Goal: Task Accomplishment & Management: Use online tool/utility

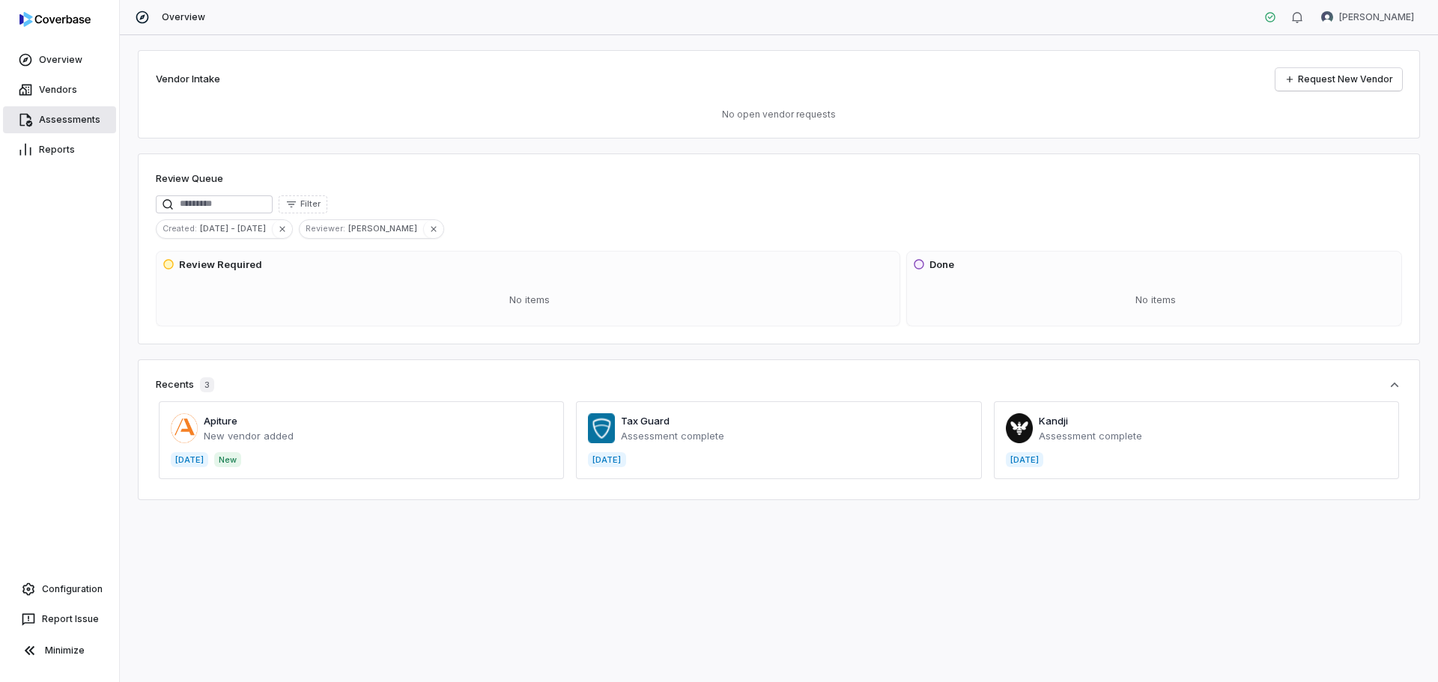
click at [71, 123] on link "Assessments" at bounding box center [59, 119] width 113 height 27
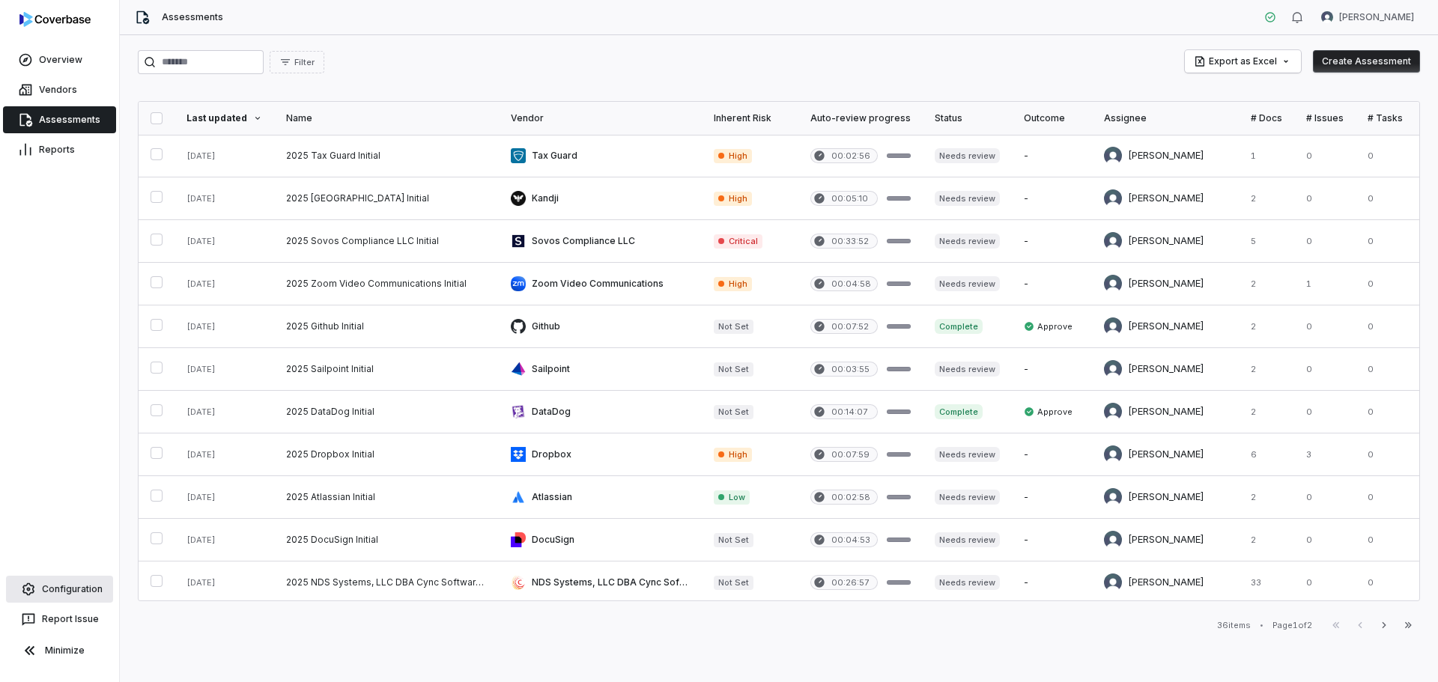
click at [68, 593] on link "Configuration" at bounding box center [59, 589] width 107 height 27
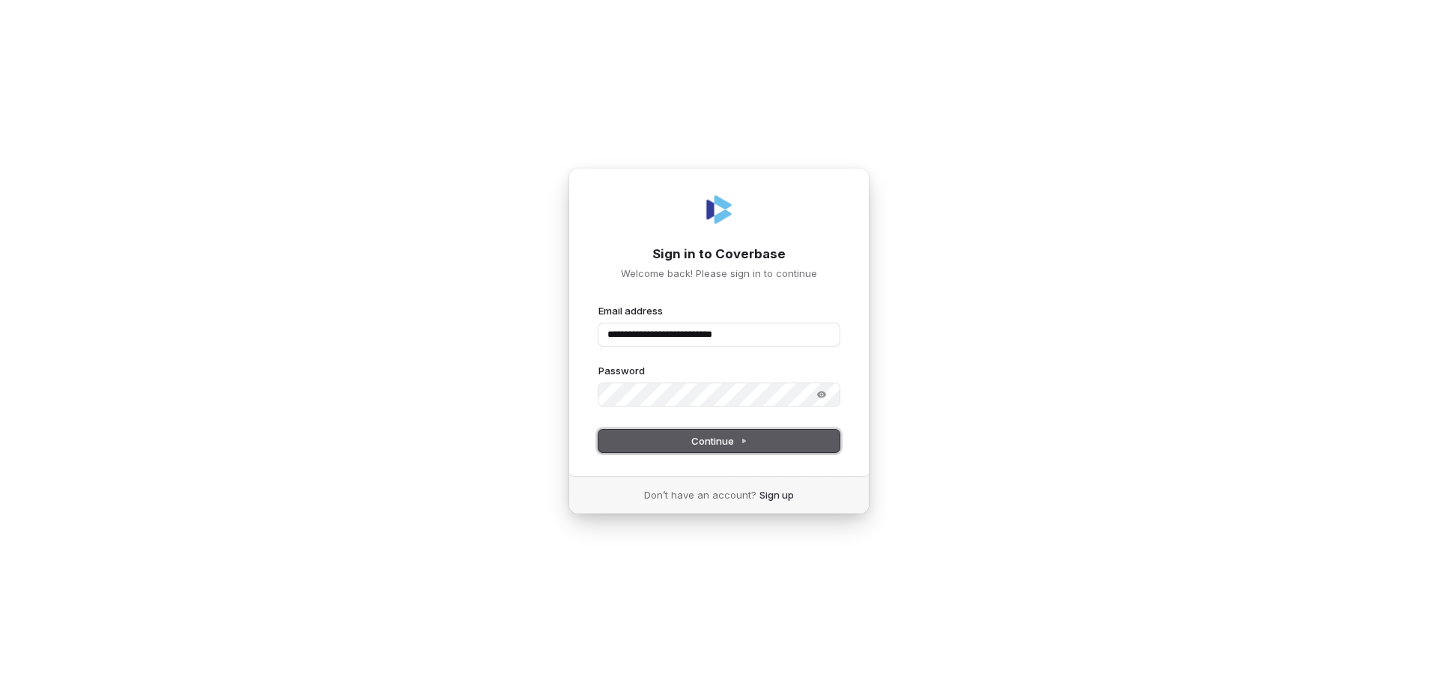
click at [702, 434] on span "Continue" at bounding box center [719, 440] width 56 height 13
type input "**********"
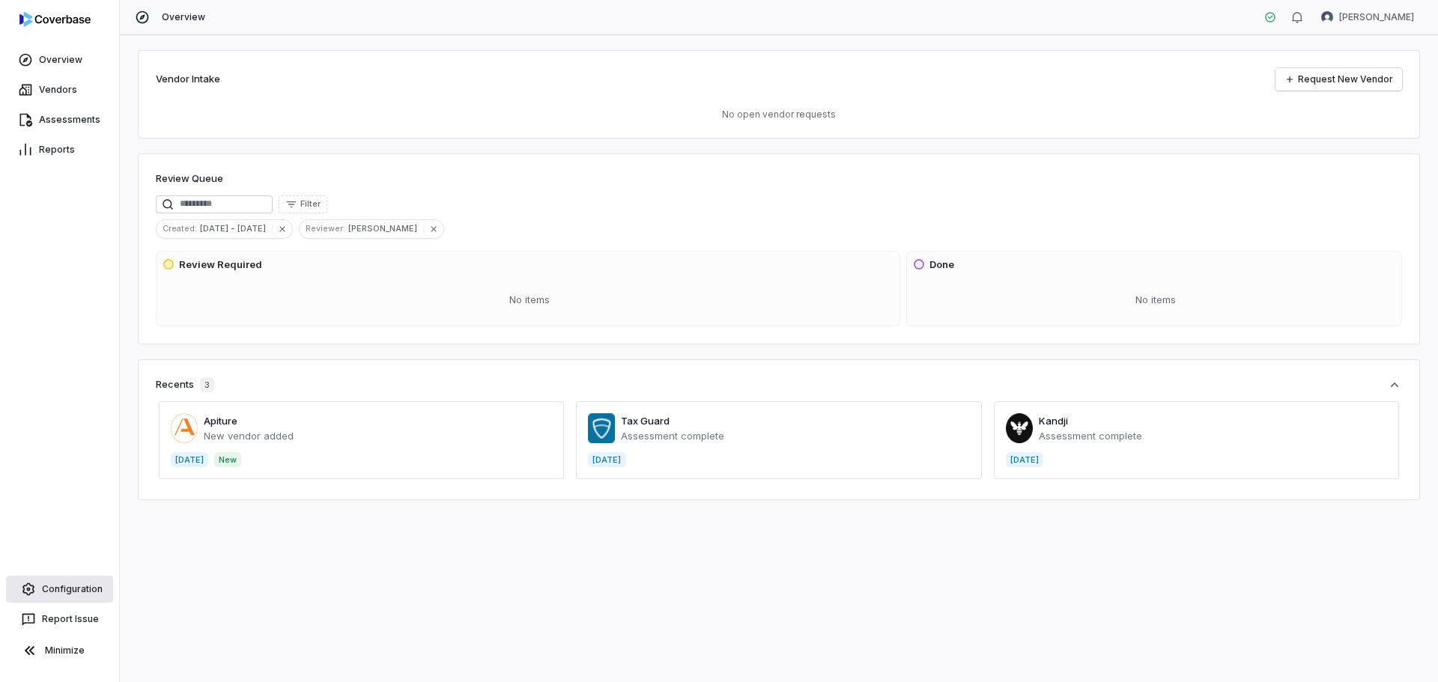
click at [60, 583] on link "Configuration" at bounding box center [59, 589] width 107 height 27
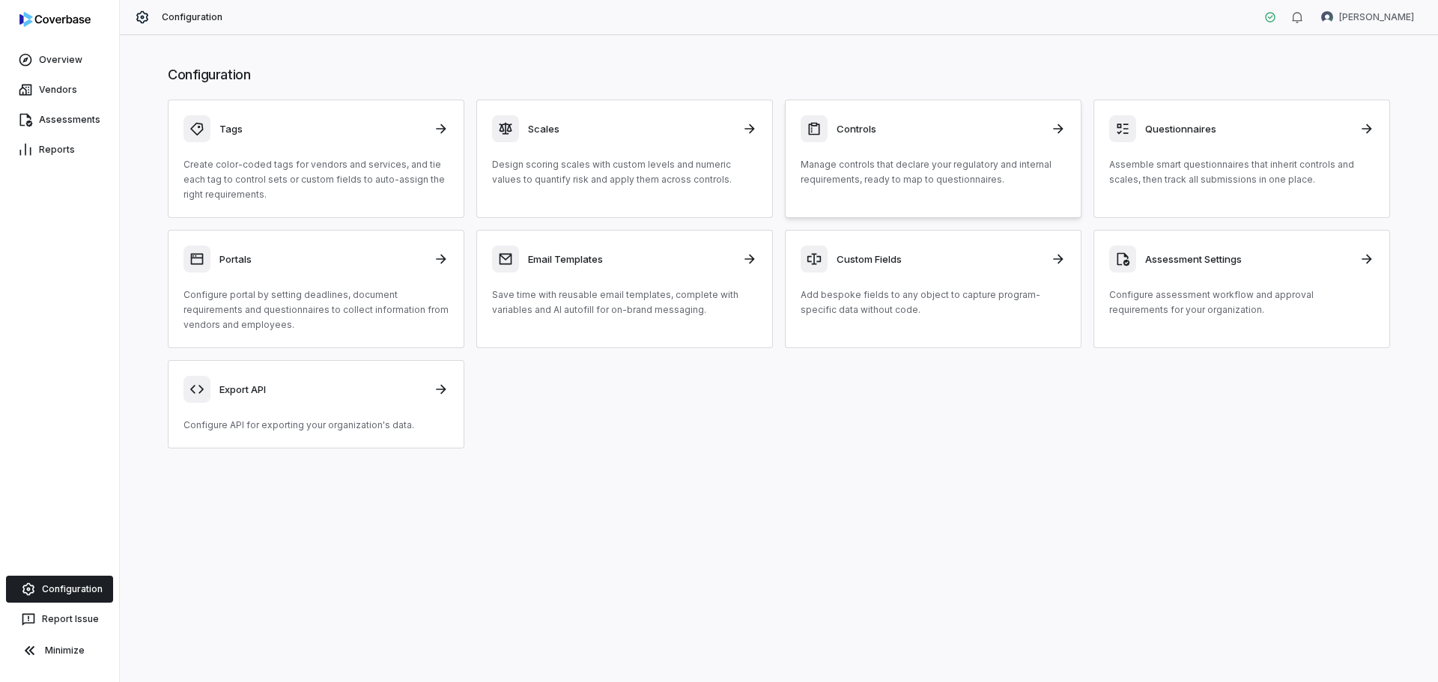
click at [871, 136] on div "Controls" at bounding box center [933, 128] width 265 height 27
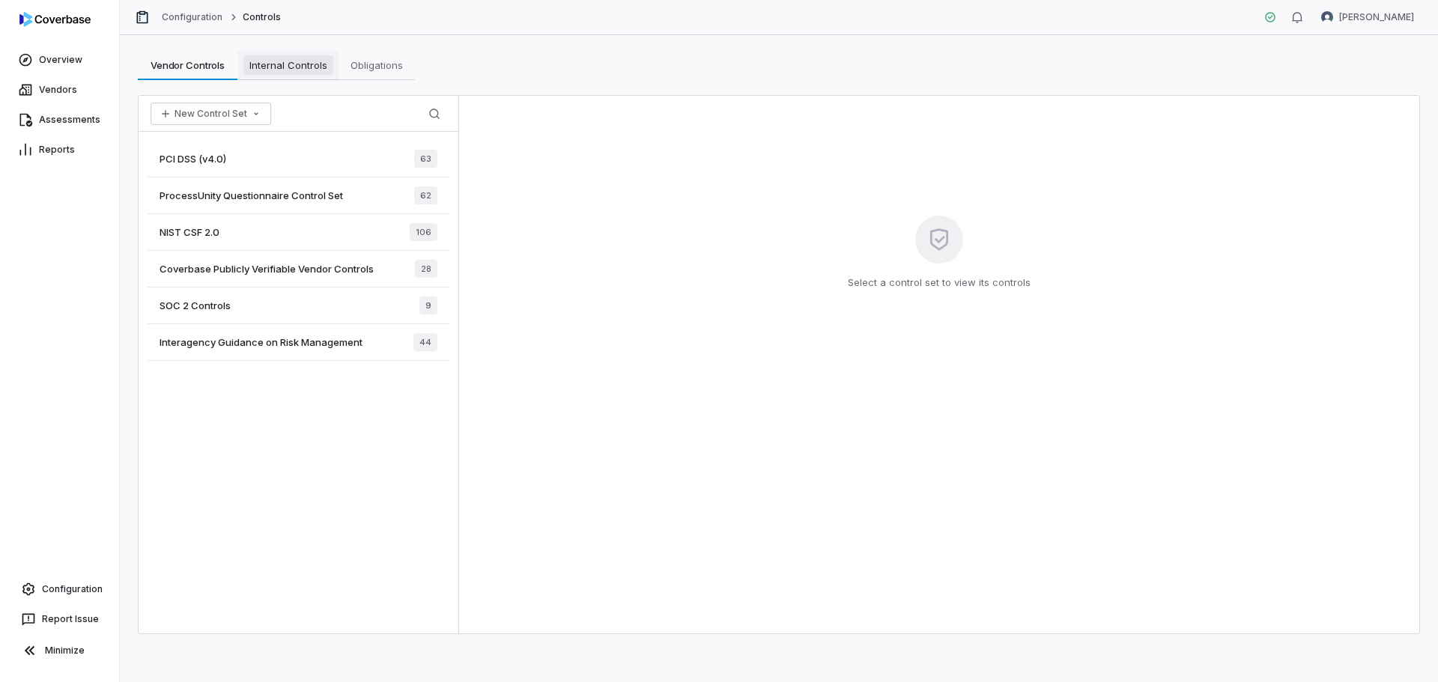
click at [272, 71] on span "Internal Controls" at bounding box center [288, 64] width 90 height 19
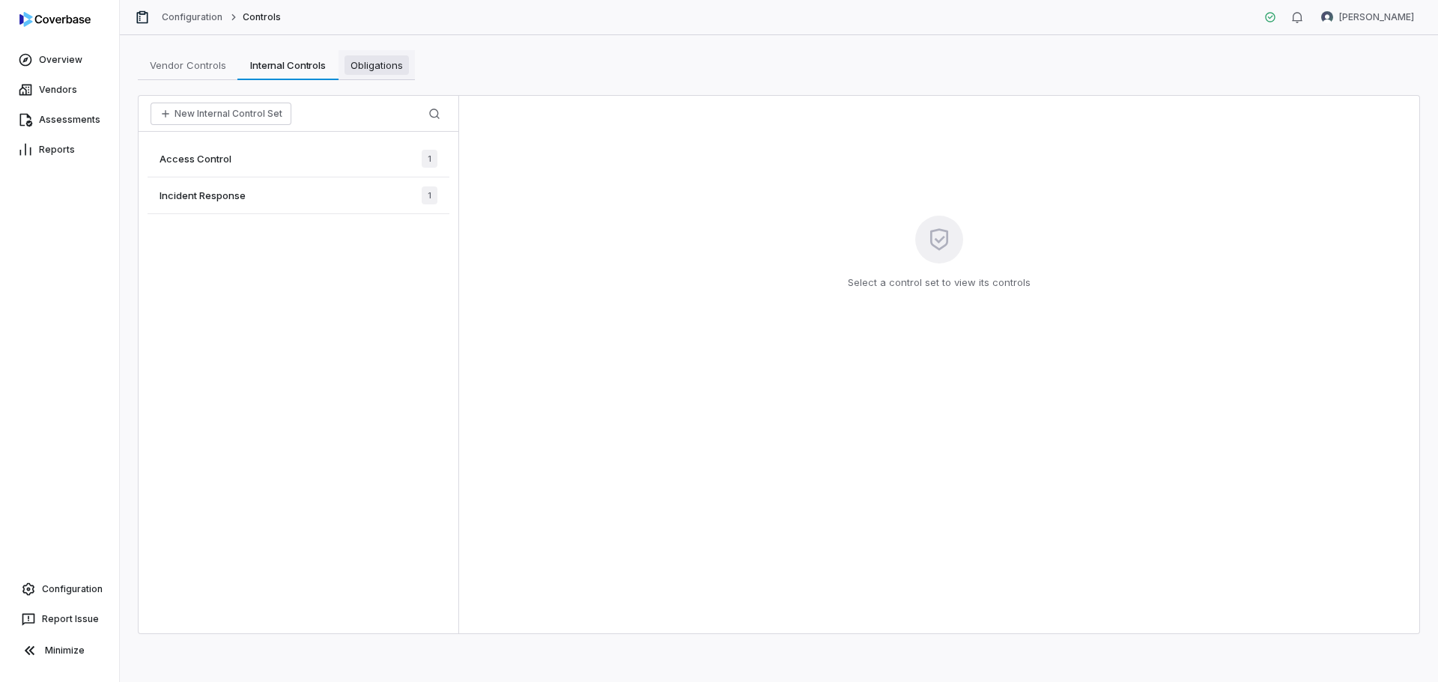
click at [365, 64] on span "Obligations" at bounding box center [377, 64] width 64 height 19
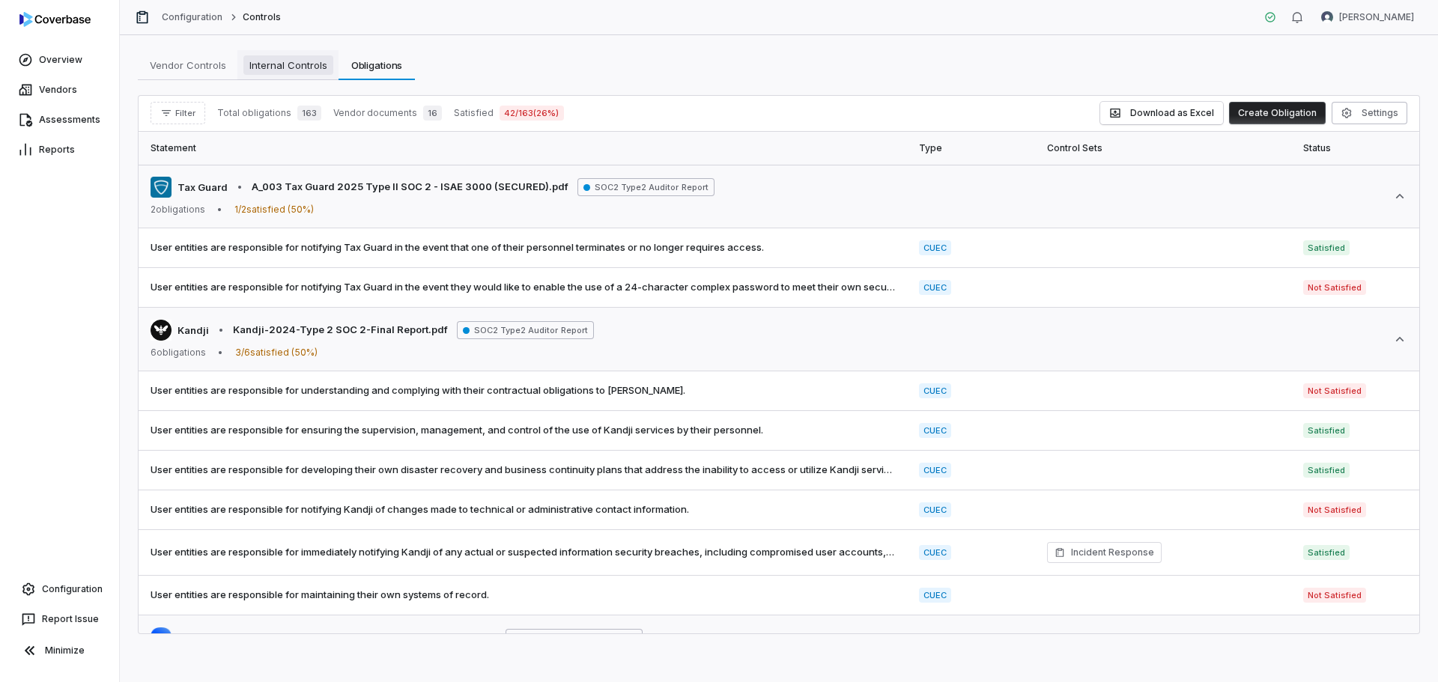
click at [295, 73] on span "Internal Controls" at bounding box center [288, 64] width 90 height 19
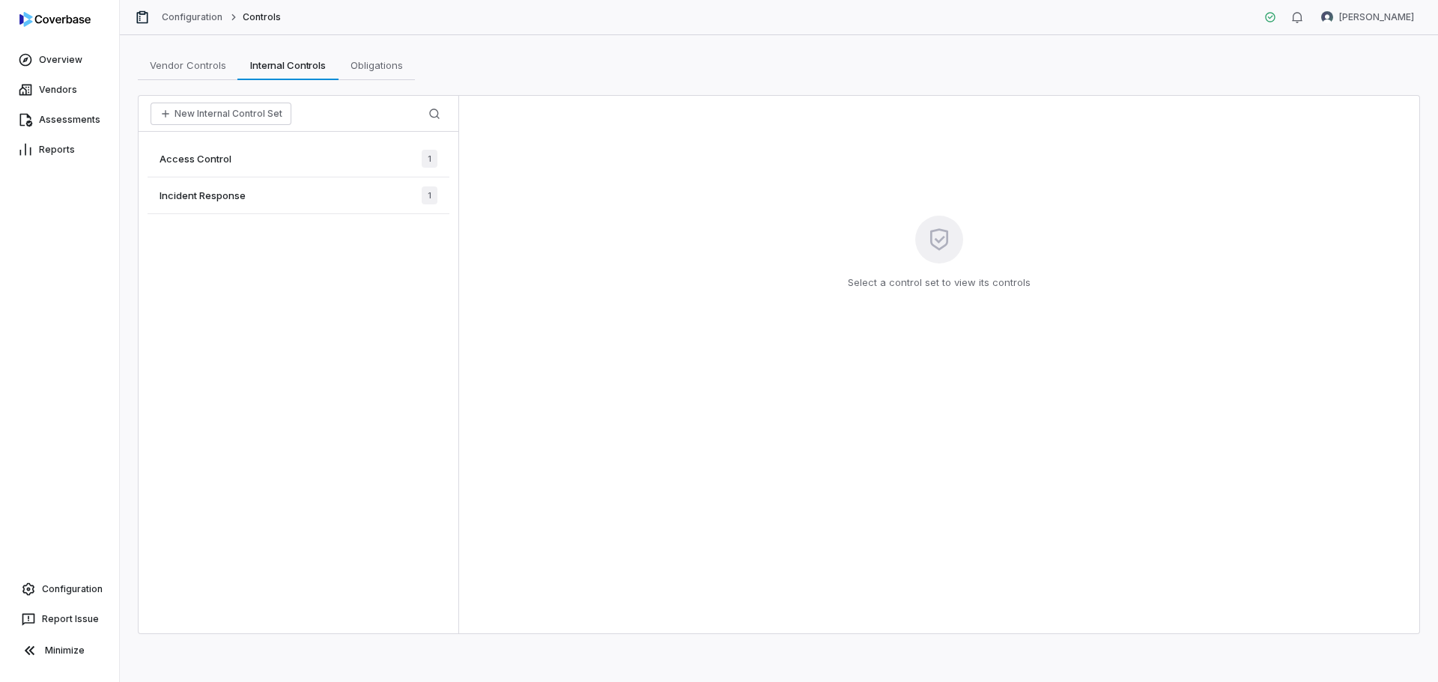
click at [210, 163] on span "Access Control" at bounding box center [196, 158] width 72 height 13
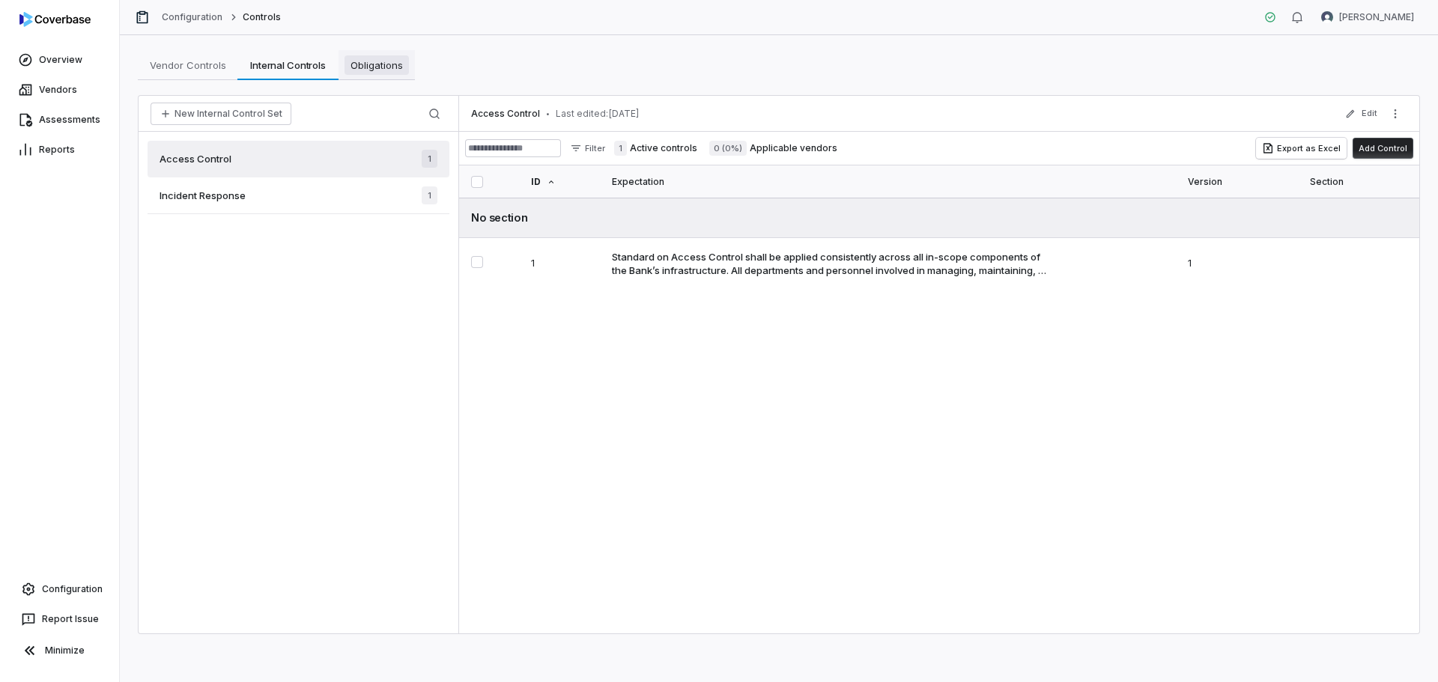
click at [377, 66] on span "Obligations" at bounding box center [377, 64] width 64 height 19
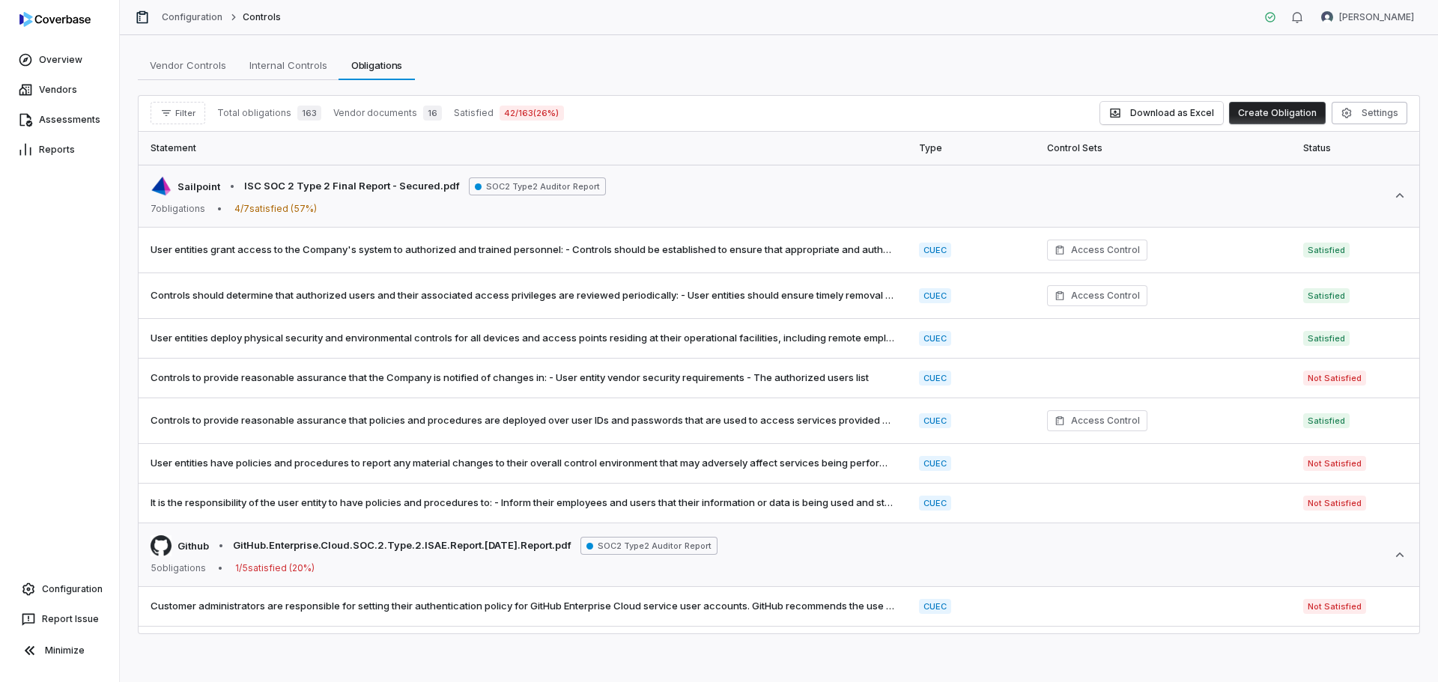
scroll to position [1084, 0]
click at [241, 462] on span "User entities have policies and procedures to report any material changes to th…" at bounding box center [523, 462] width 745 height 15
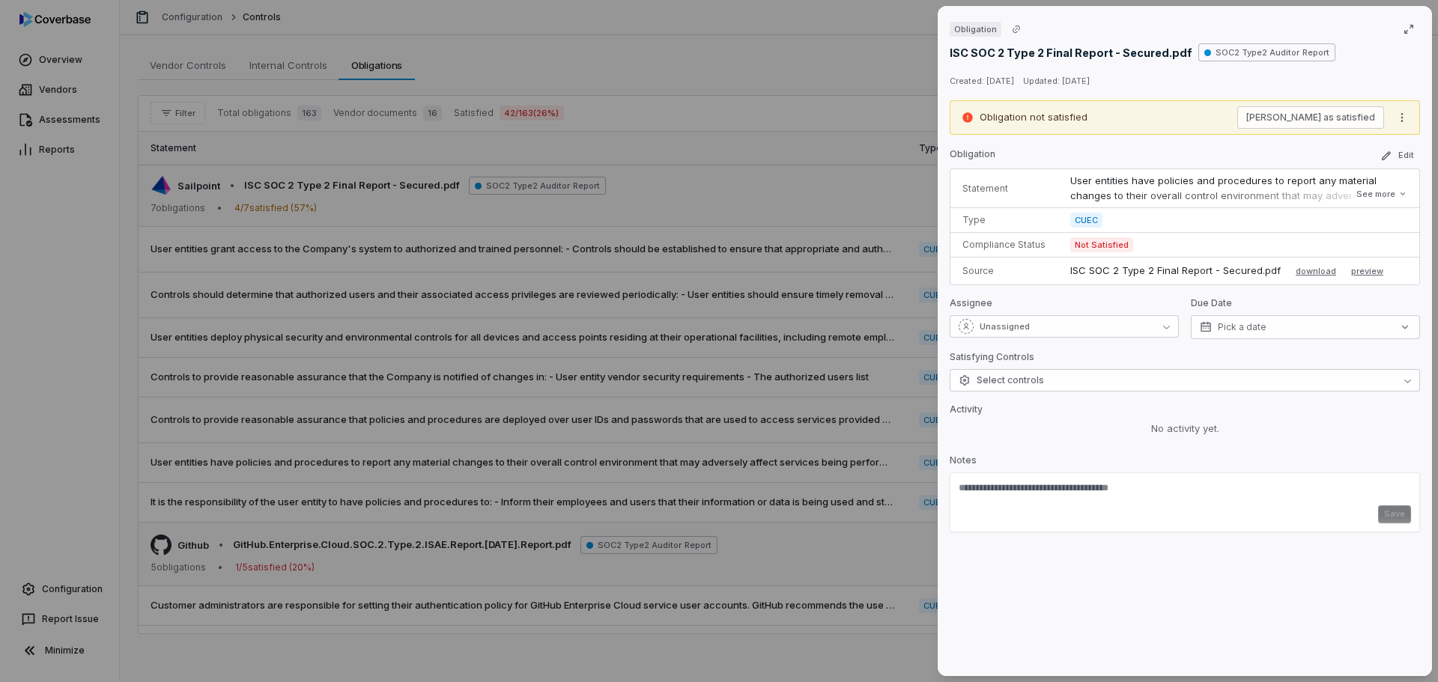
click at [695, 183] on div "Obligation ISC SOC 2 Type 2 Final Report - Secured.pdf SOC2 Type2 Auditor Repor…" at bounding box center [719, 341] width 1438 height 682
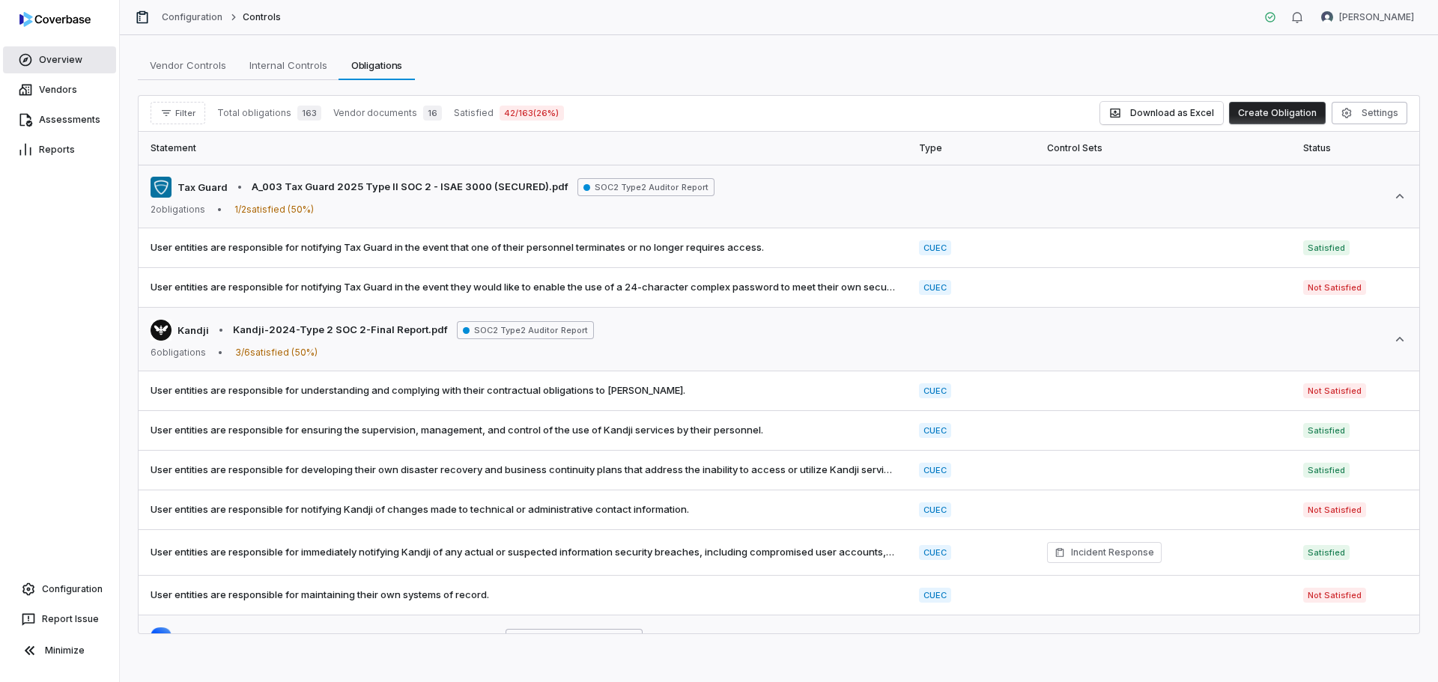
click at [62, 66] on link "Overview" at bounding box center [59, 59] width 113 height 27
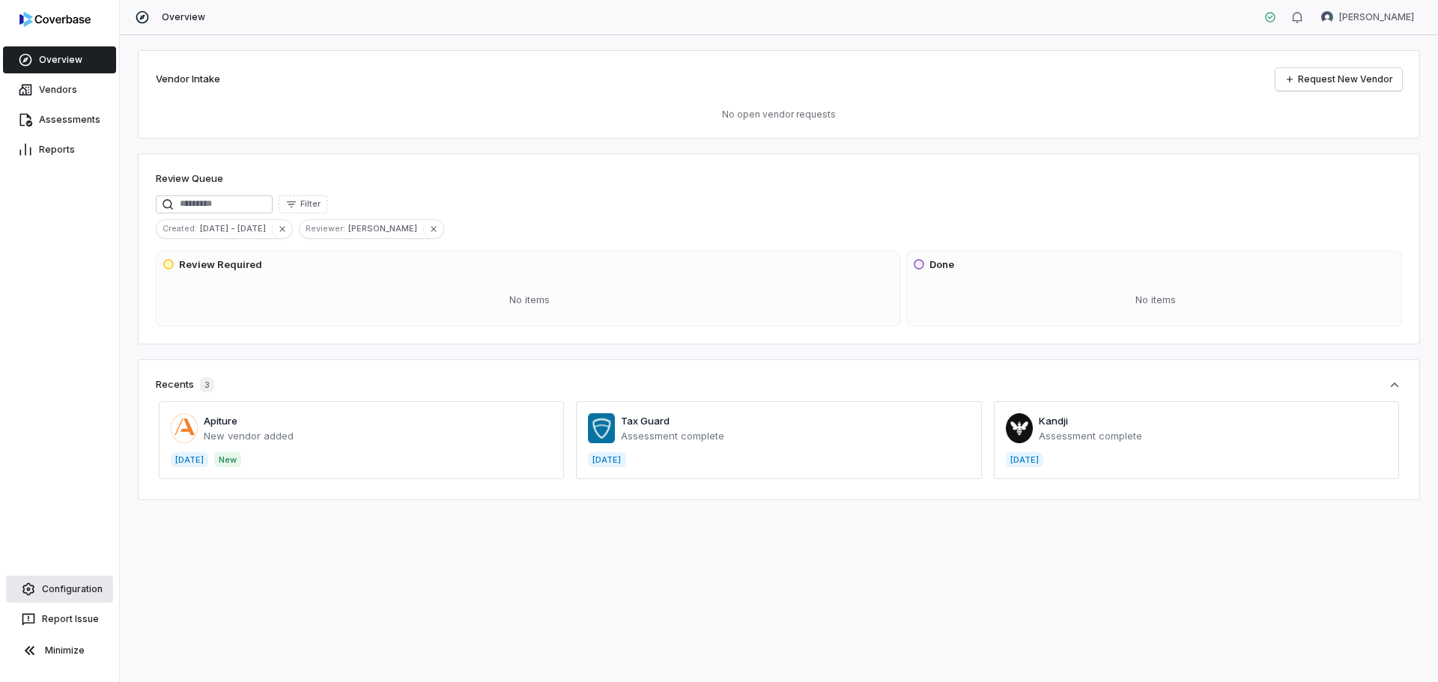
click at [72, 592] on link "Configuration" at bounding box center [59, 589] width 107 height 27
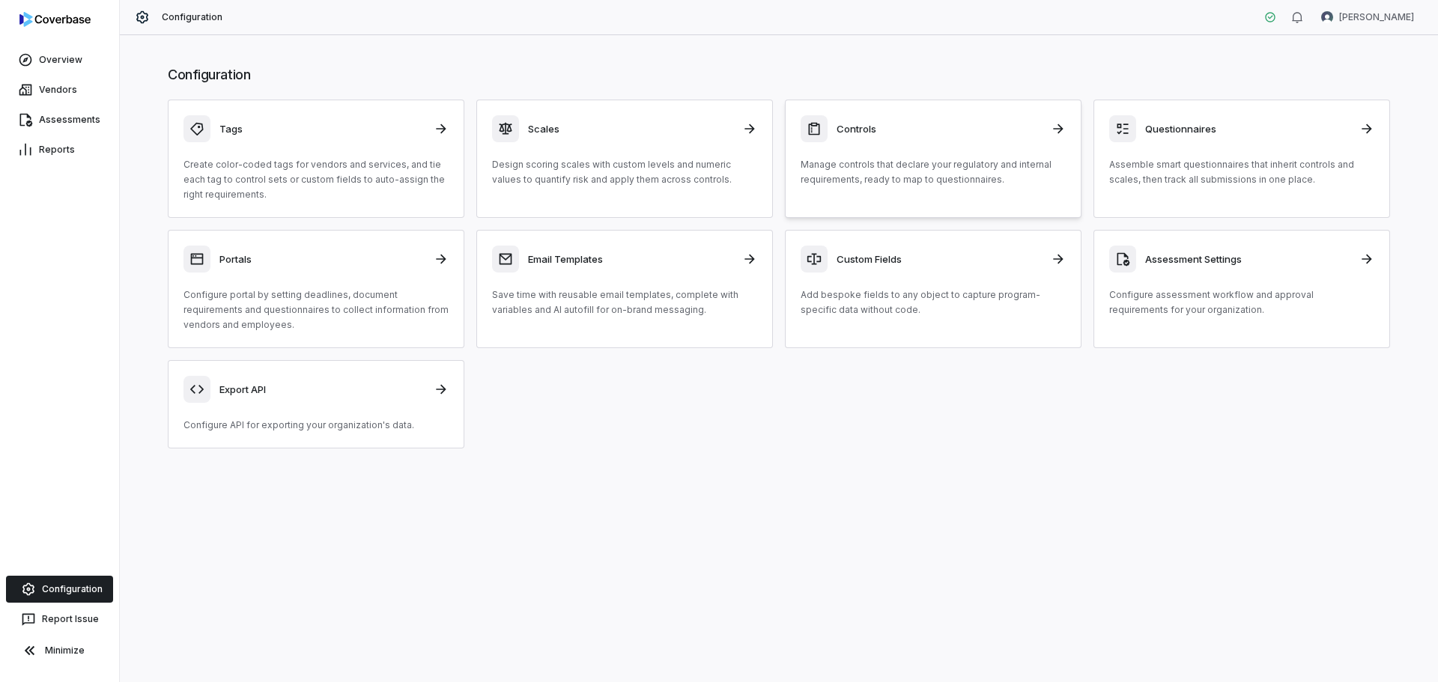
click at [1055, 129] on icon at bounding box center [1058, 129] width 10 height 10
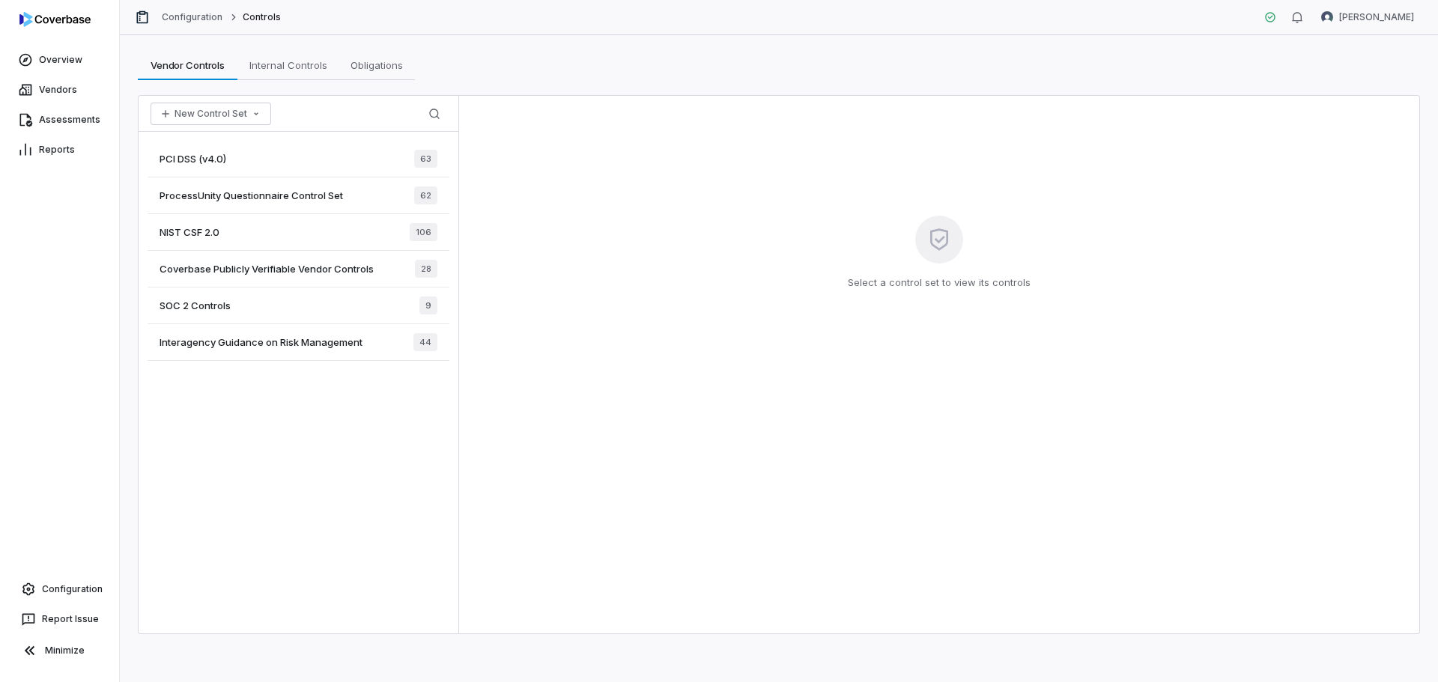
drag, startPoint x: 195, startPoint y: 19, endPoint x: 395, endPoint y: 22, distance: 200.0
click at [395, 22] on div "Configuration Controls [PERSON_NAME]" at bounding box center [779, 17] width 1318 height 35
click at [67, 586] on link "Configuration" at bounding box center [59, 589] width 107 height 27
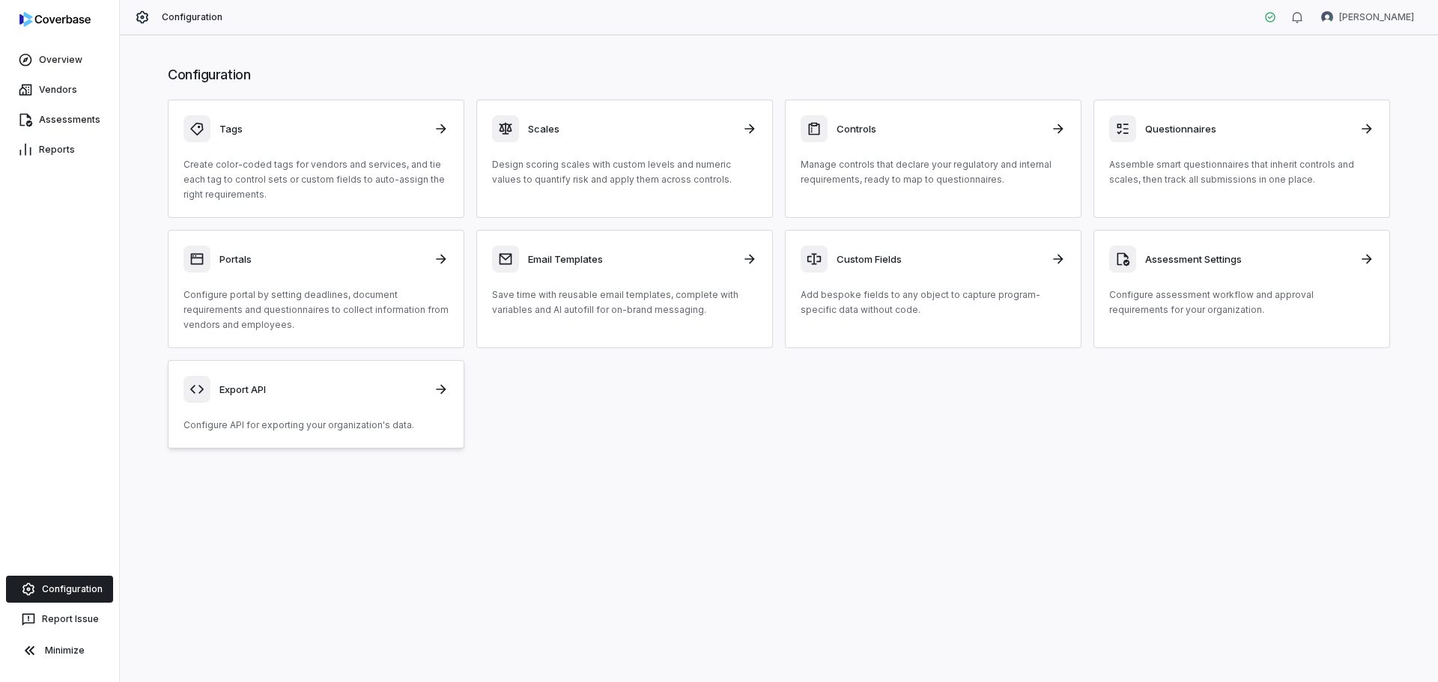
click at [254, 402] on div "Export API" at bounding box center [316, 389] width 265 height 27
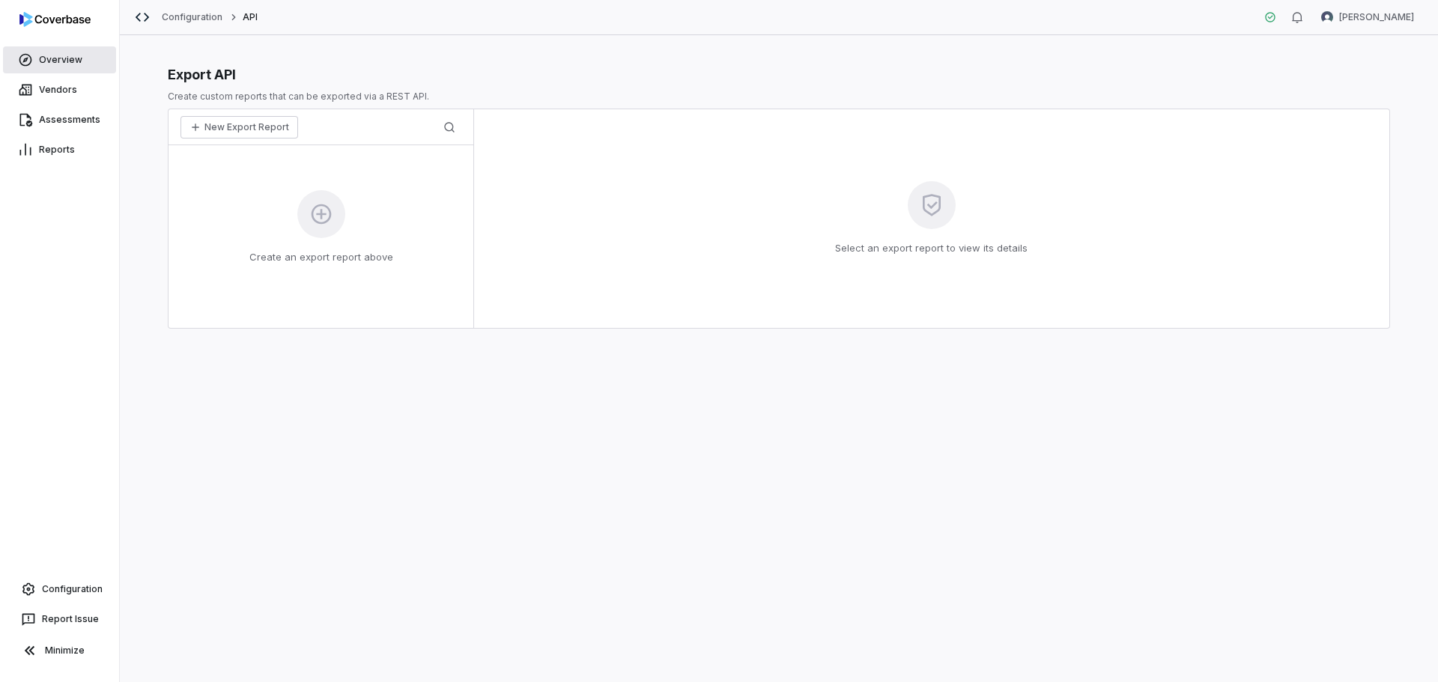
click at [61, 57] on link "Overview" at bounding box center [59, 59] width 113 height 27
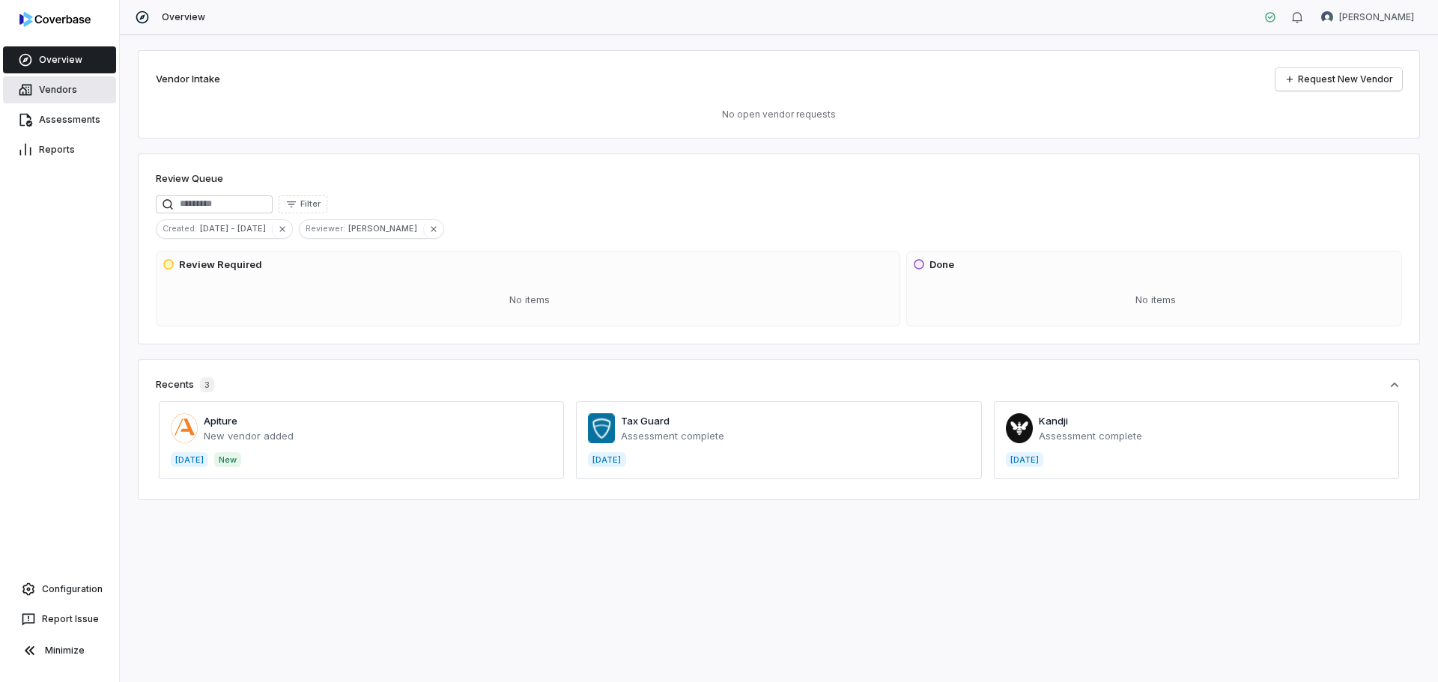
click at [53, 88] on link "Vendors" at bounding box center [59, 89] width 113 height 27
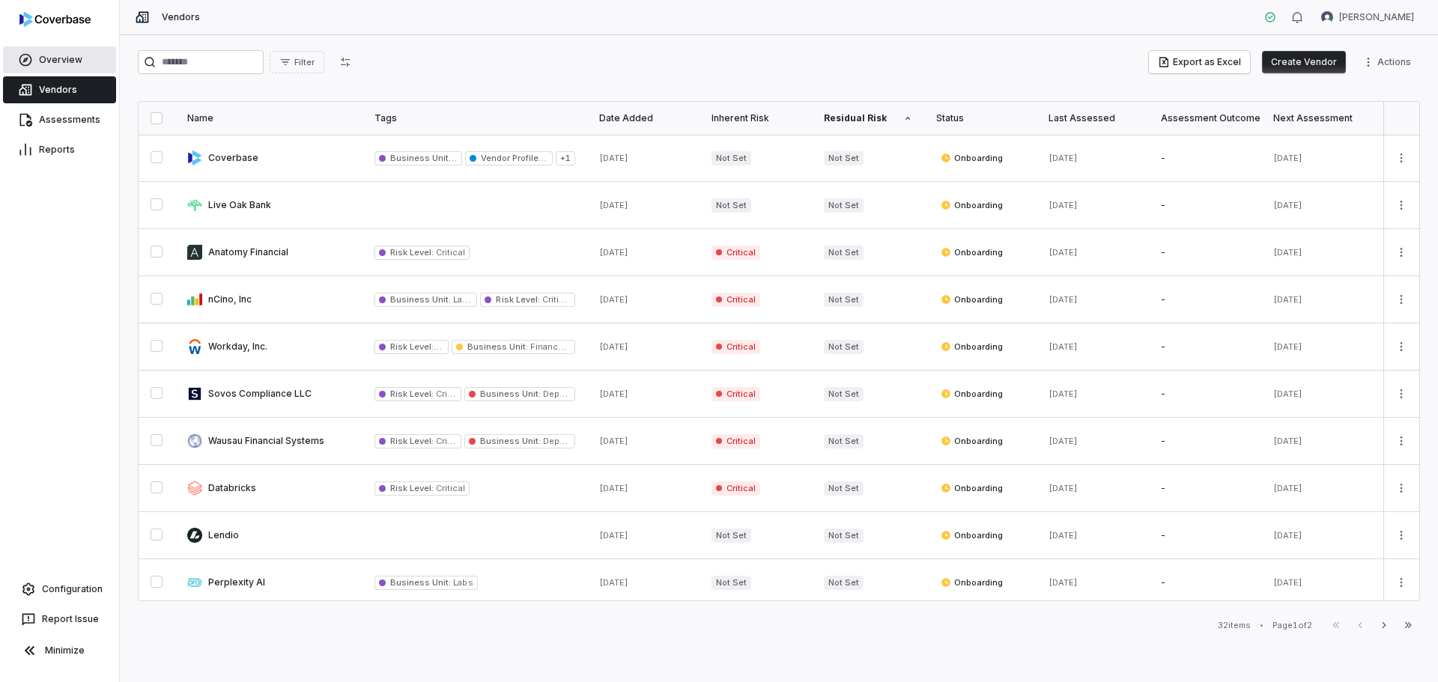
click at [49, 58] on link "Overview" at bounding box center [59, 59] width 113 height 27
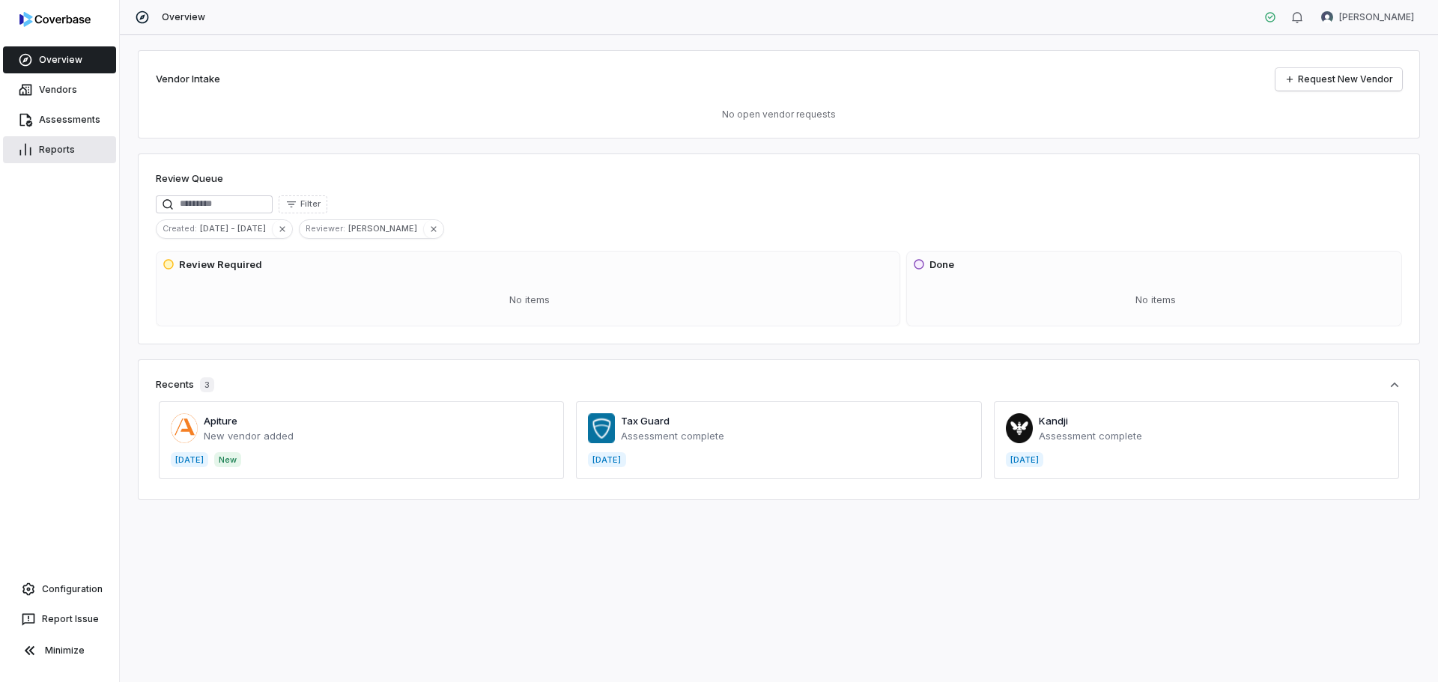
click at [51, 154] on link "Reports" at bounding box center [59, 149] width 113 height 27
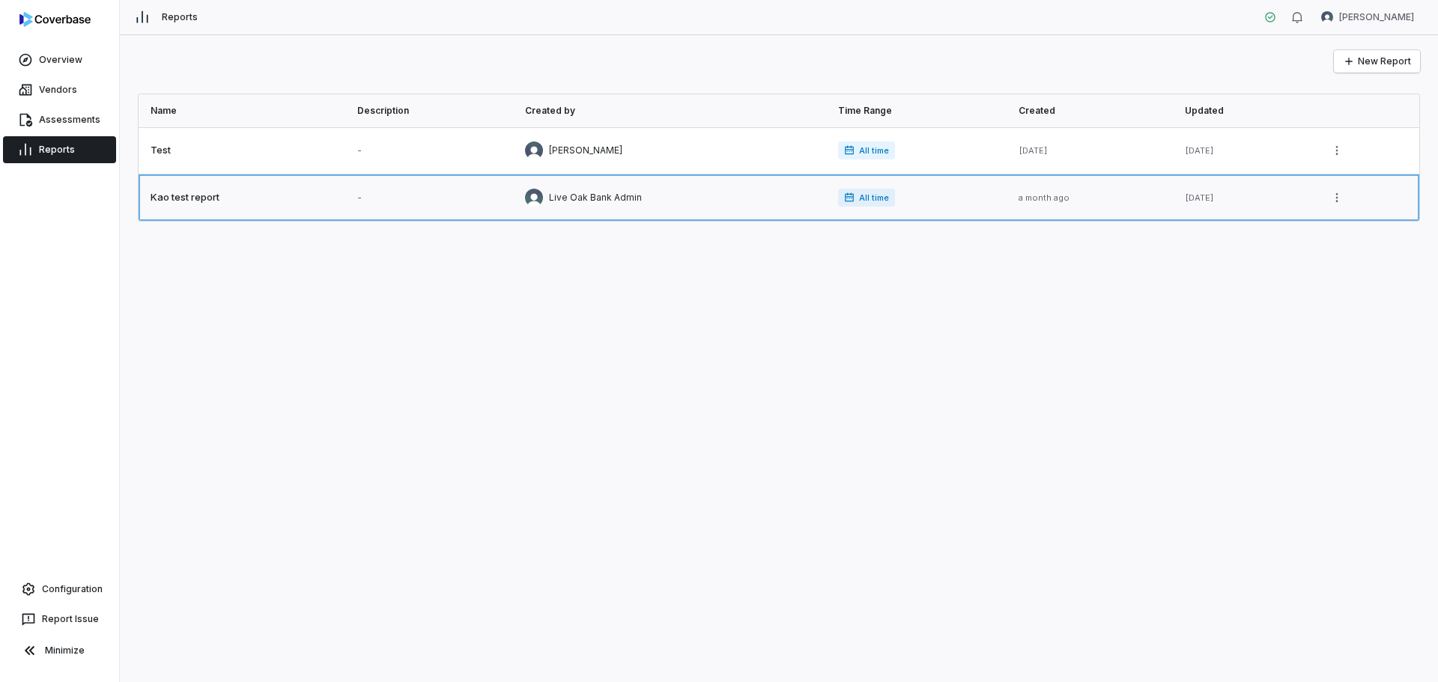
click at [206, 193] on link at bounding box center [242, 198] width 207 height 46
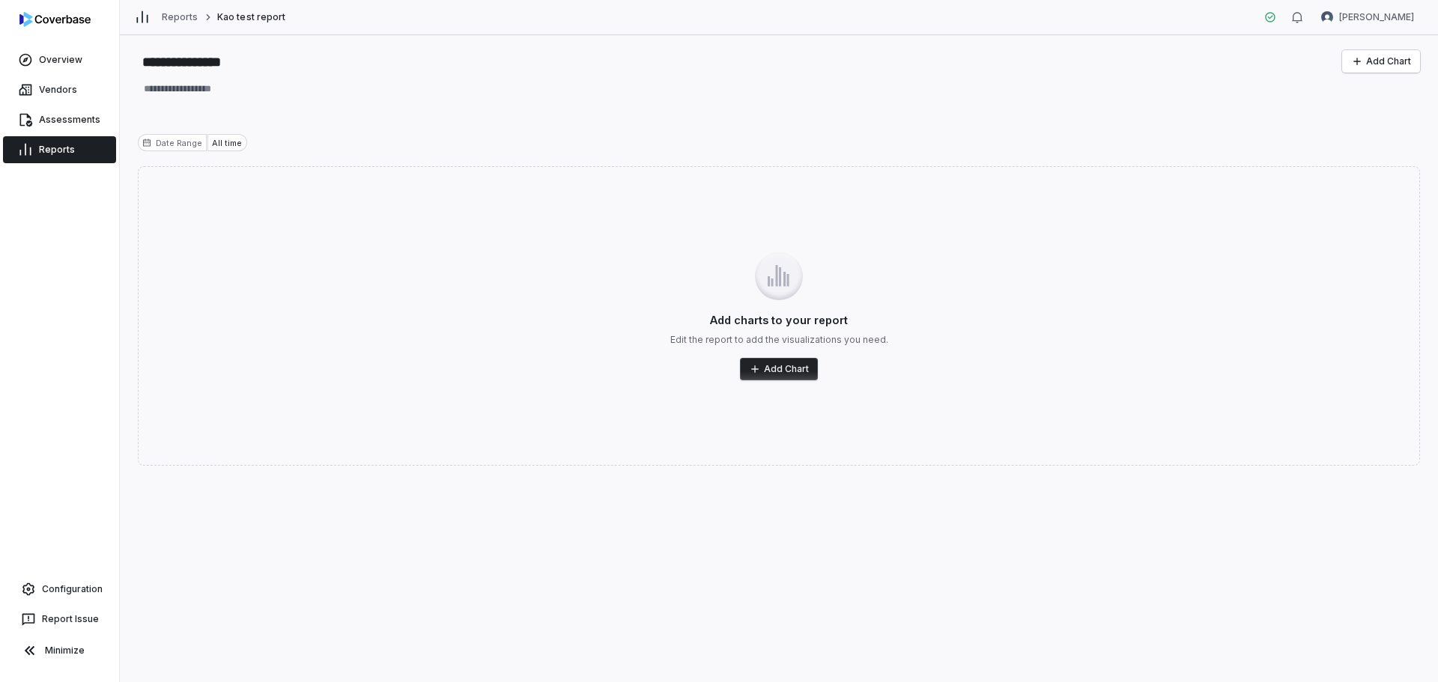
click at [222, 151] on div "All time" at bounding box center [226, 142] width 39 height 17
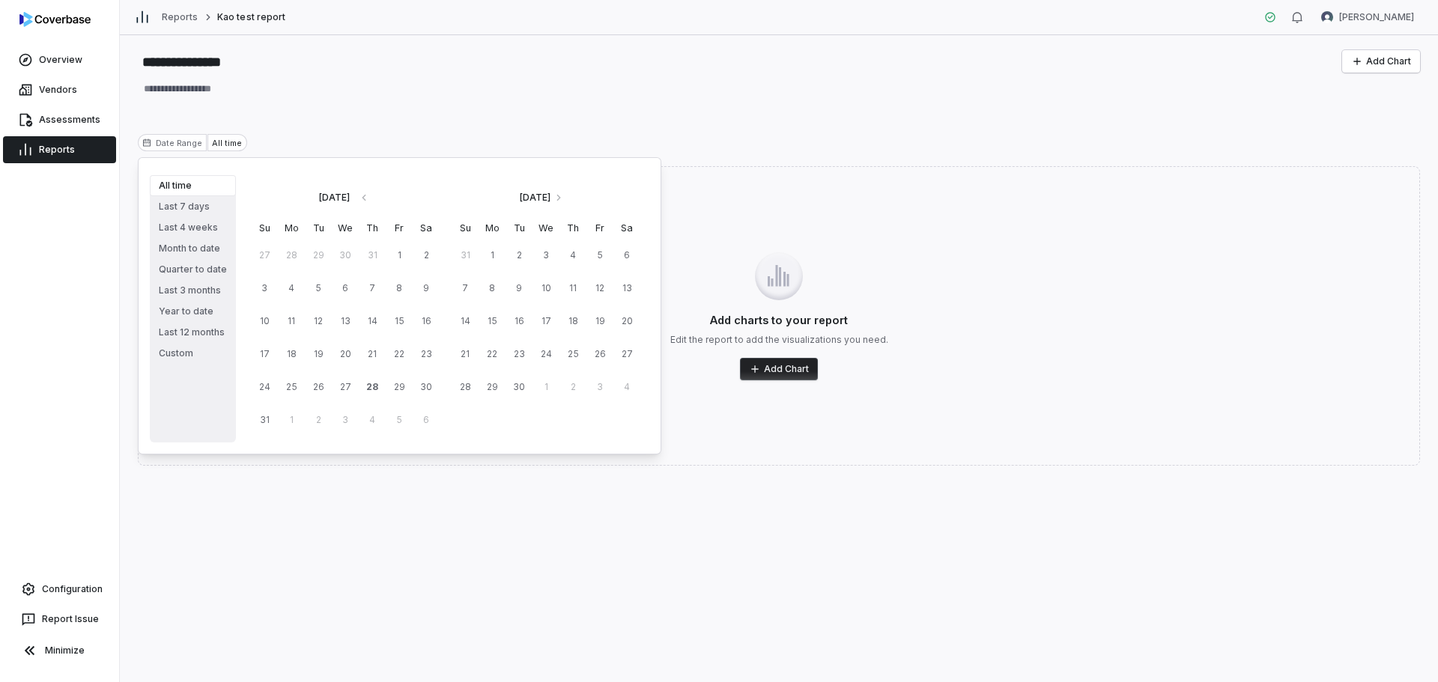
click at [171, 146] on div "Date Range" at bounding box center [172, 142] width 69 height 17
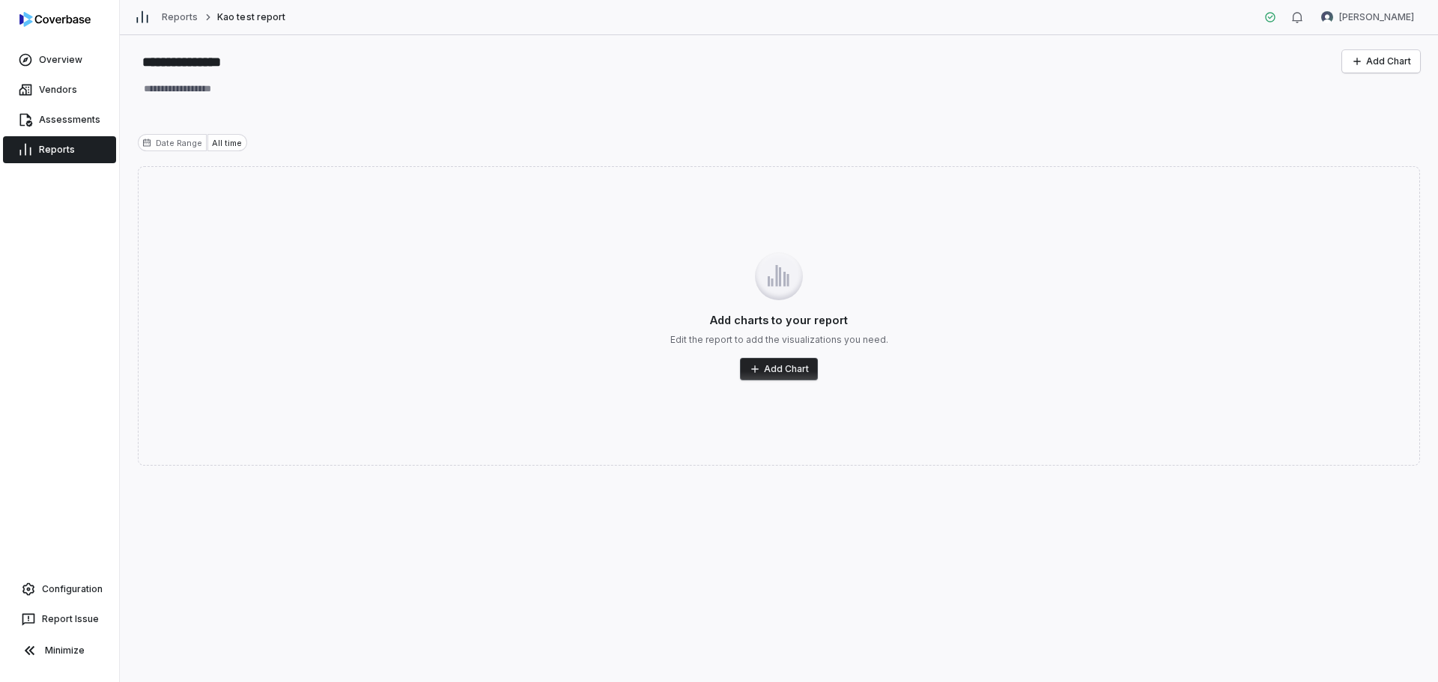
click at [777, 367] on button "Add Chart" at bounding box center [779, 369] width 78 height 22
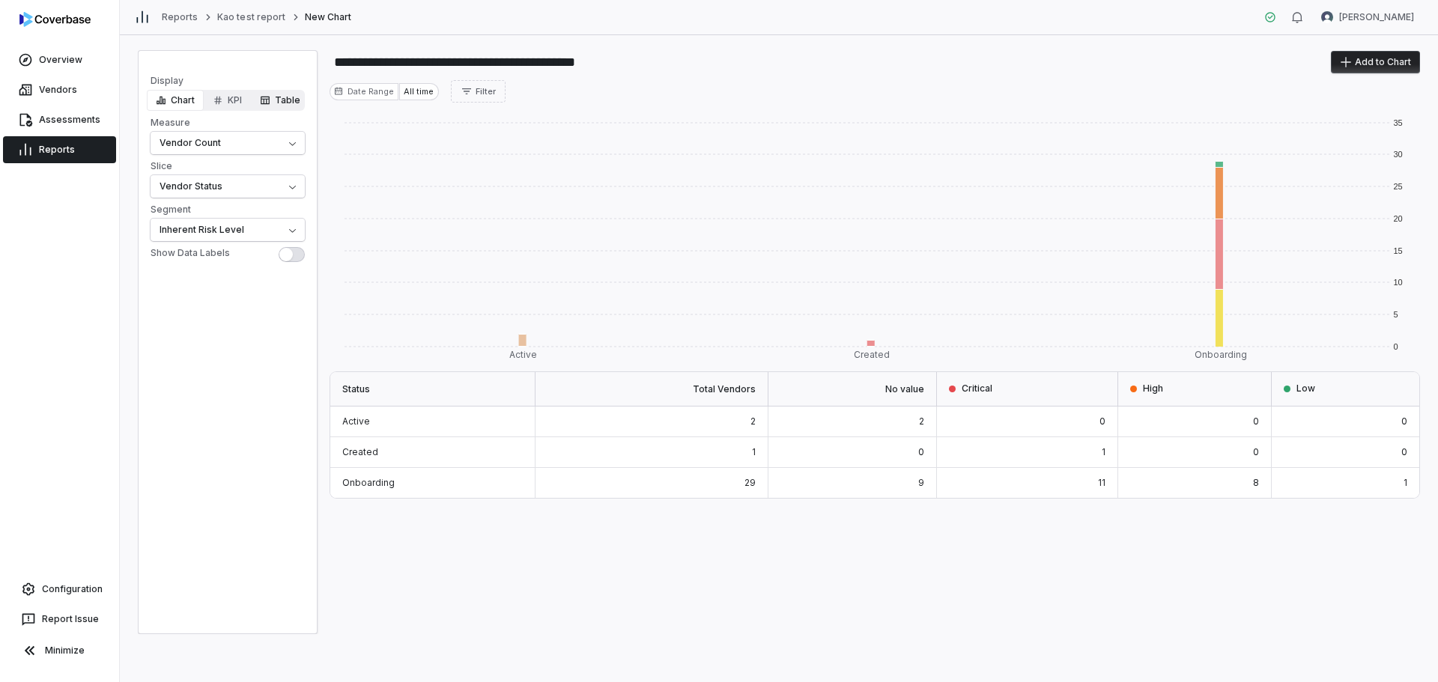
click at [272, 97] on button "Table" at bounding box center [280, 100] width 58 height 21
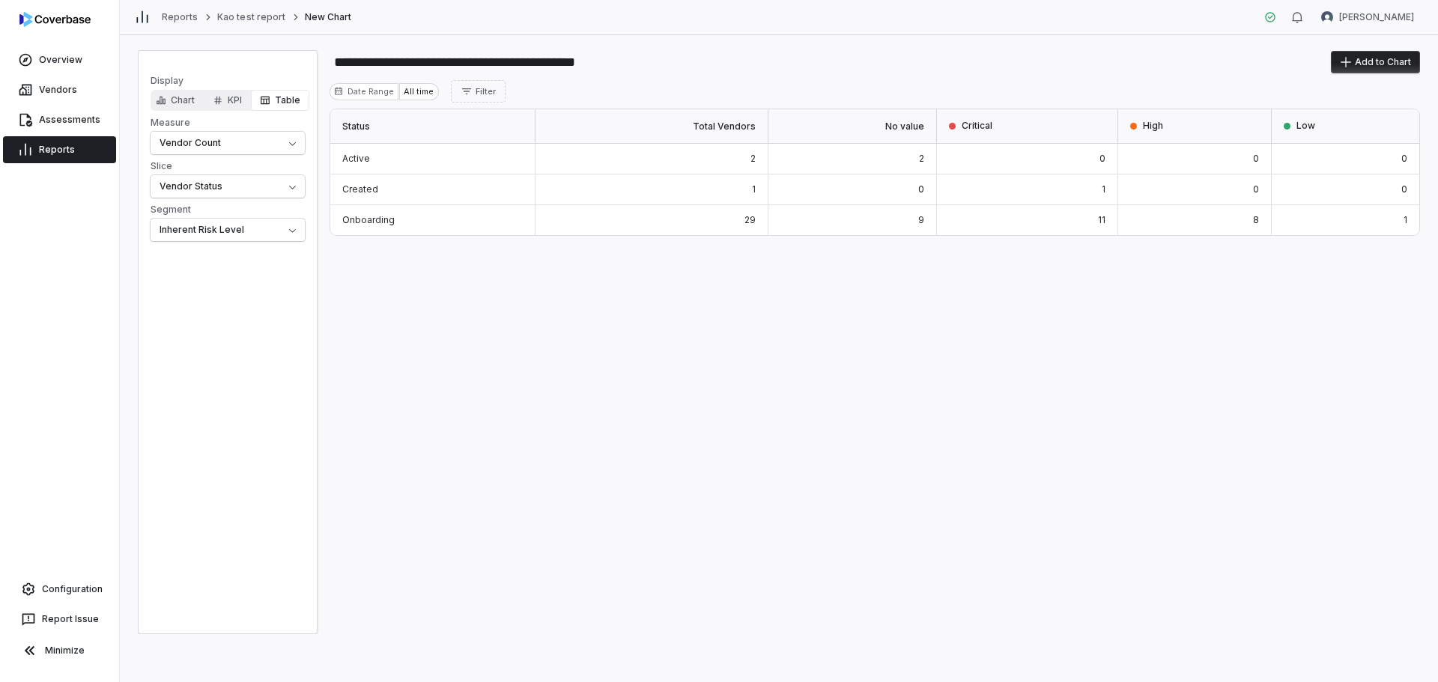
click at [51, 141] on link "Reports" at bounding box center [59, 149] width 113 height 27
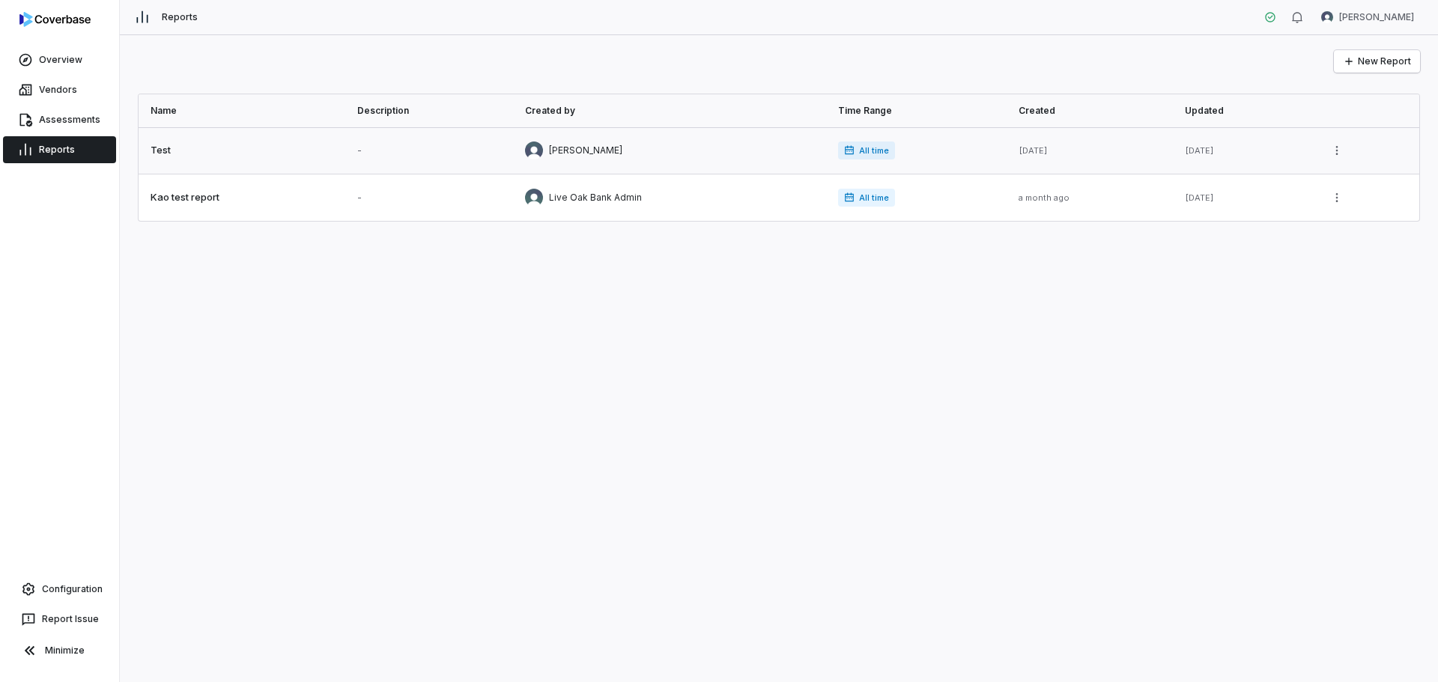
click at [172, 152] on link at bounding box center [242, 150] width 207 height 46
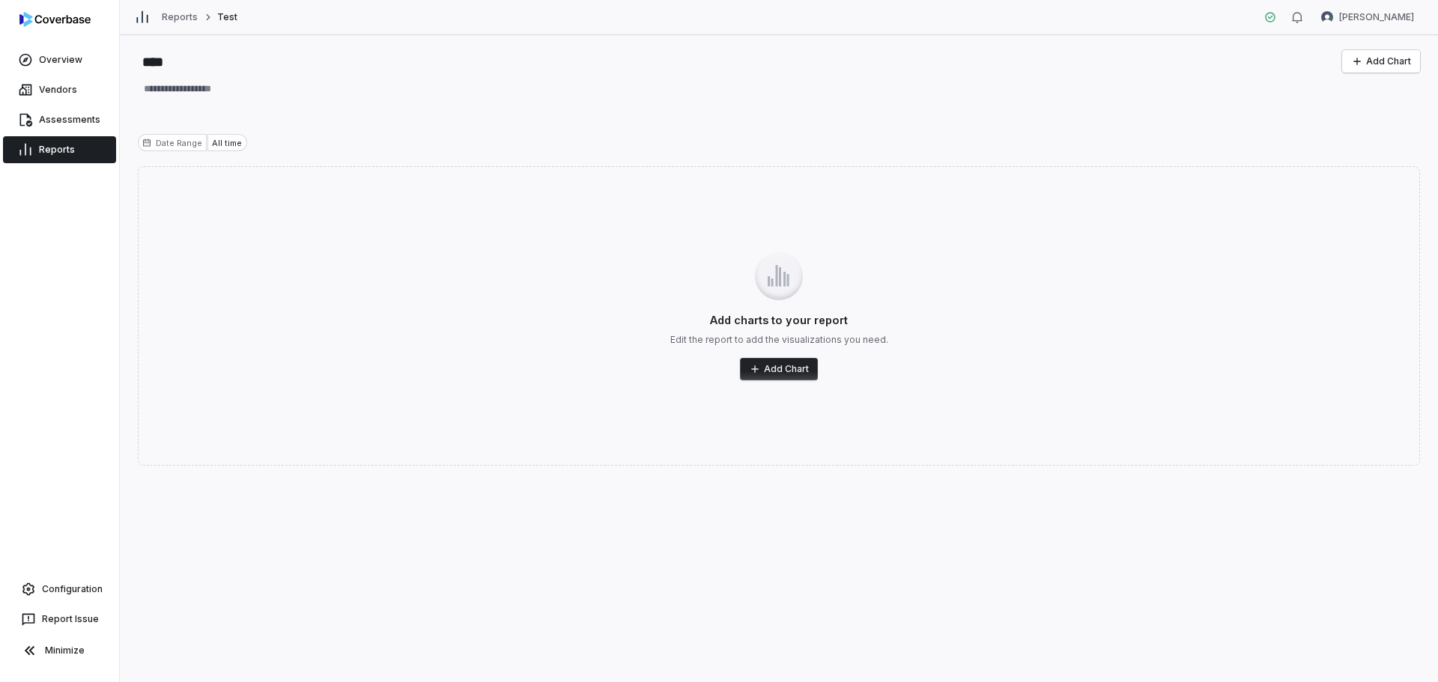
type textarea "*"
click at [51, 85] on link "Vendors" at bounding box center [59, 89] width 113 height 27
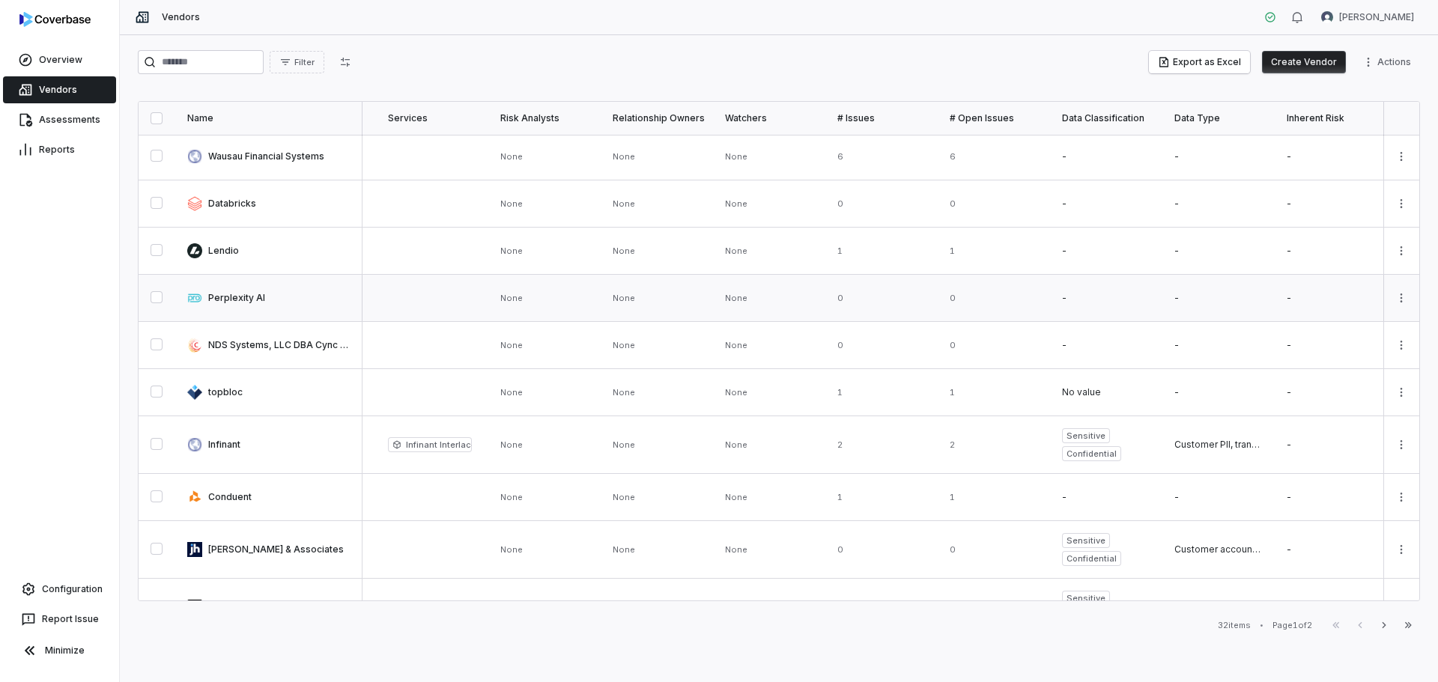
scroll to position [285, 998]
